Goal: Information Seeking & Learning: Learn about a topic

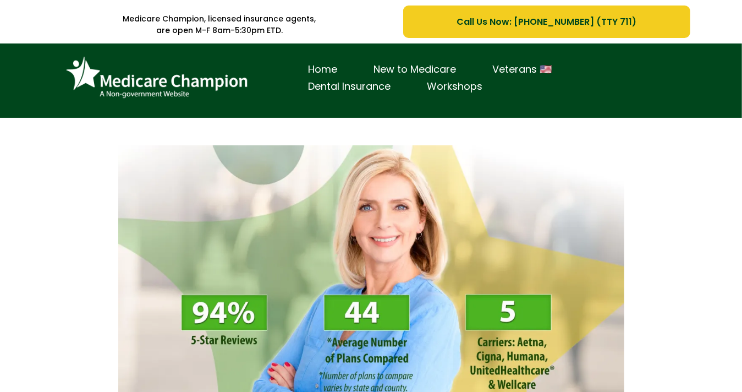
click at [65, 91] on img at bounding box center [157, 78] width 193 height 52
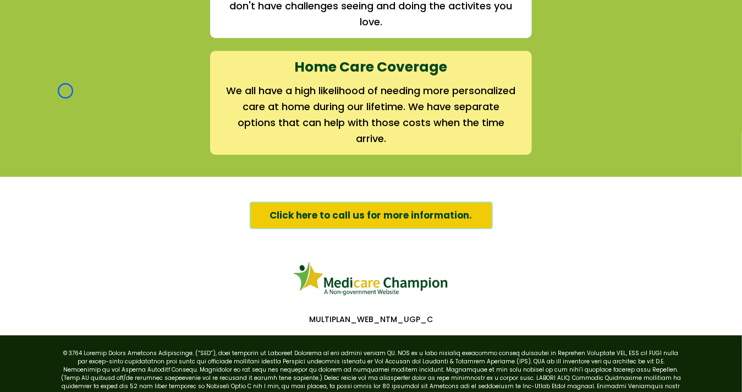
scroll to position [1727, 0]
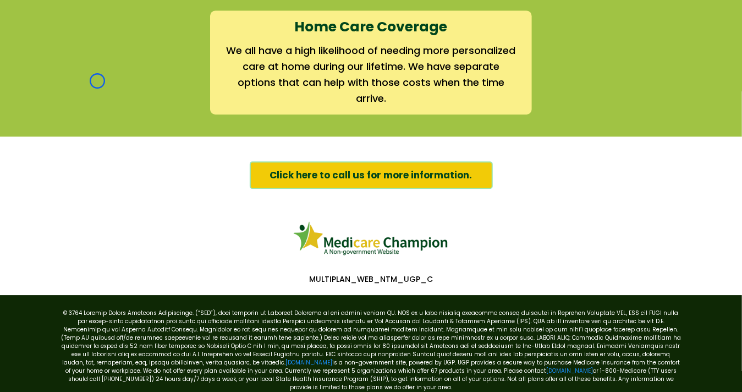
scroll to position [0, 0]
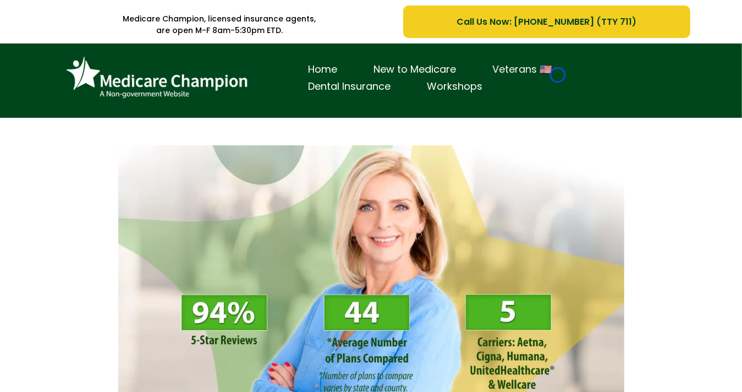
click at [558, 75] on link "Veterans 🇺🇸" at bounding box center [523, 69] width 96 height 17
